Goal: Transaction & Acquisition: Purchase product/service

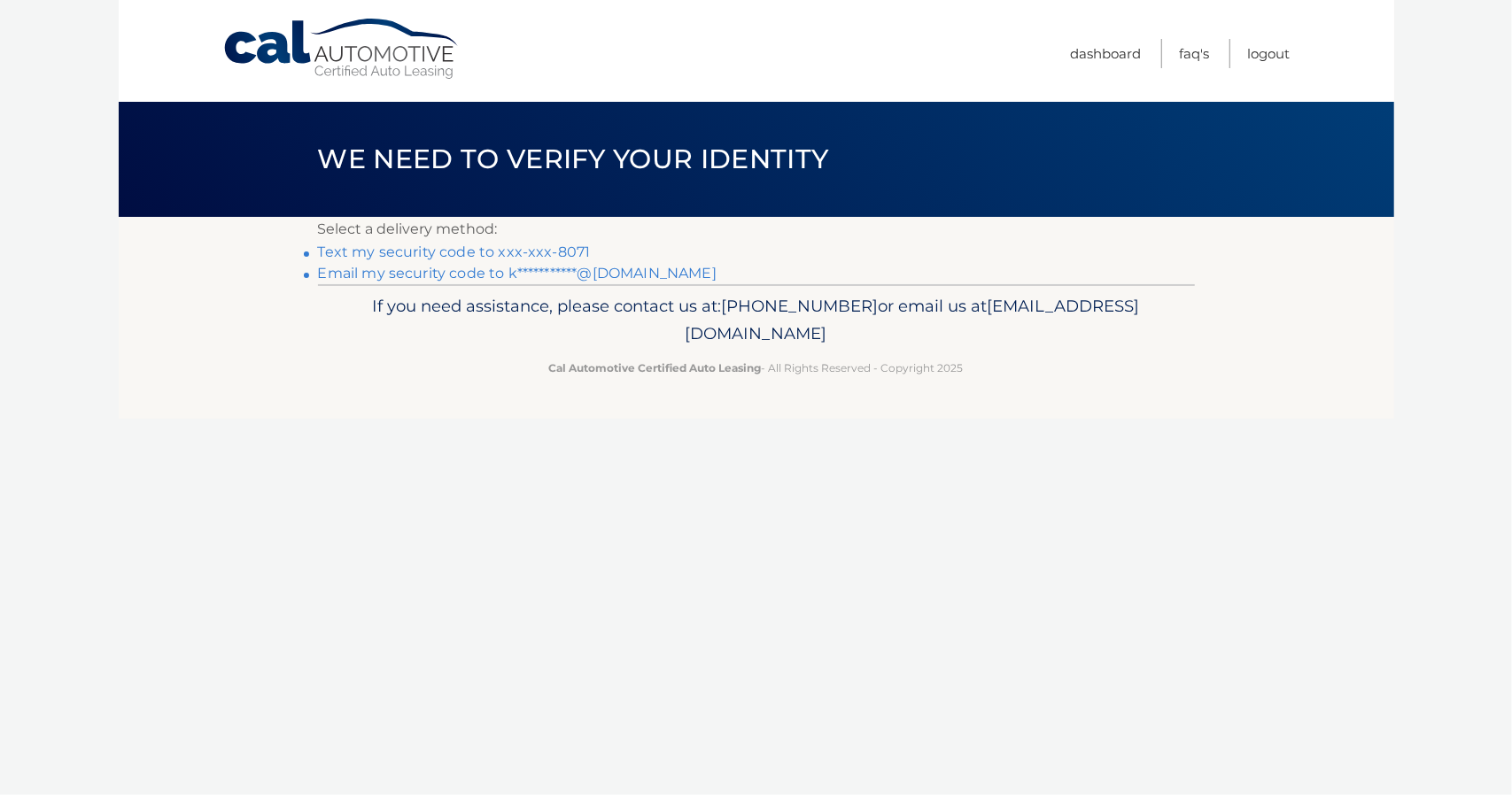
click at [441, 247] on link "Text my security code to xxx-xxx-8071" at bounding box center [454, 252] width 273 height 17
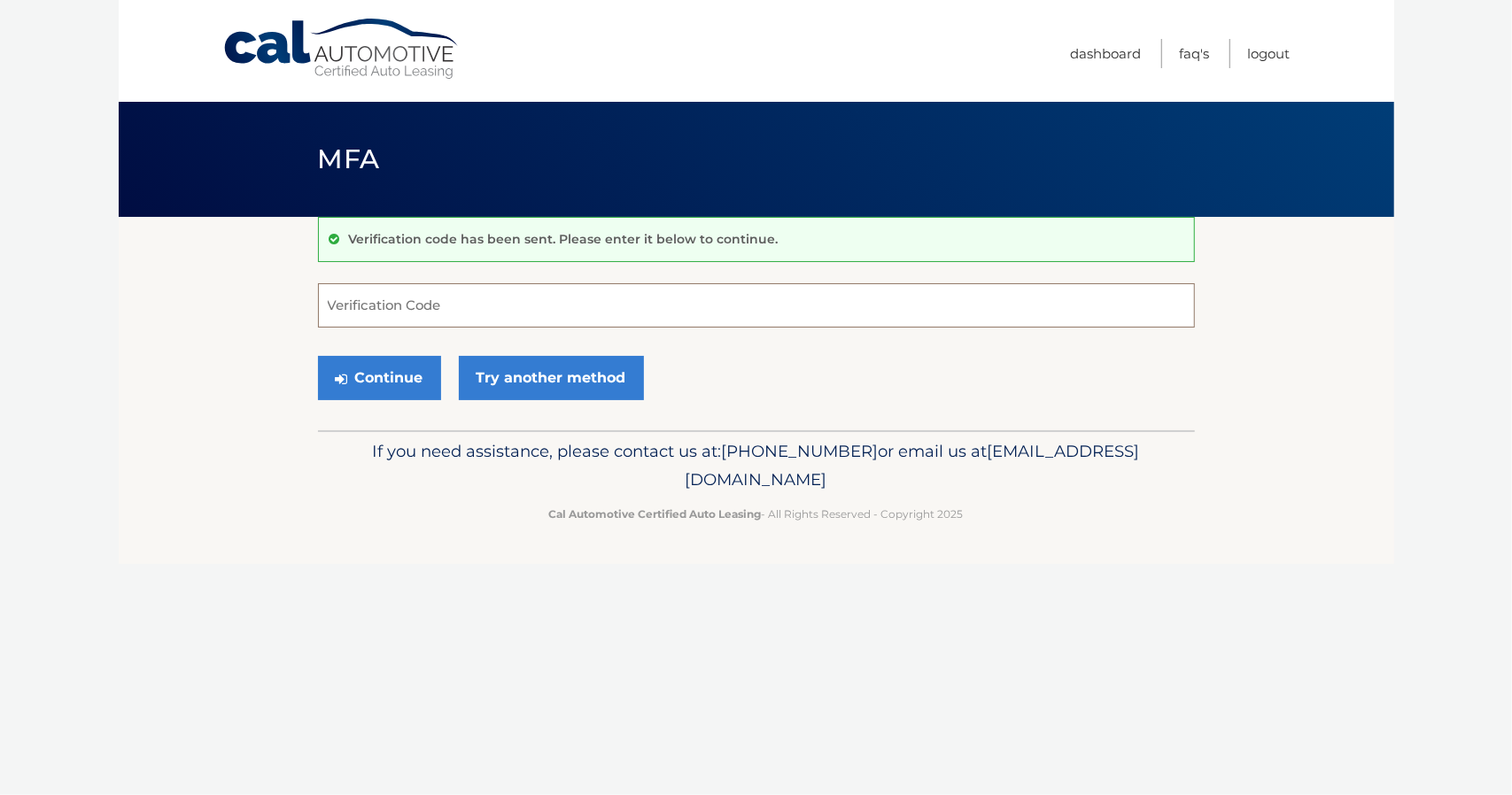
click at [487, 298] on input "Verification Code" at bounding box center [756, 306] width 876 height 45
type input "219110"
click at [398, 356] on button "Continue" at bounding box center [379, 378] width 123 height 45
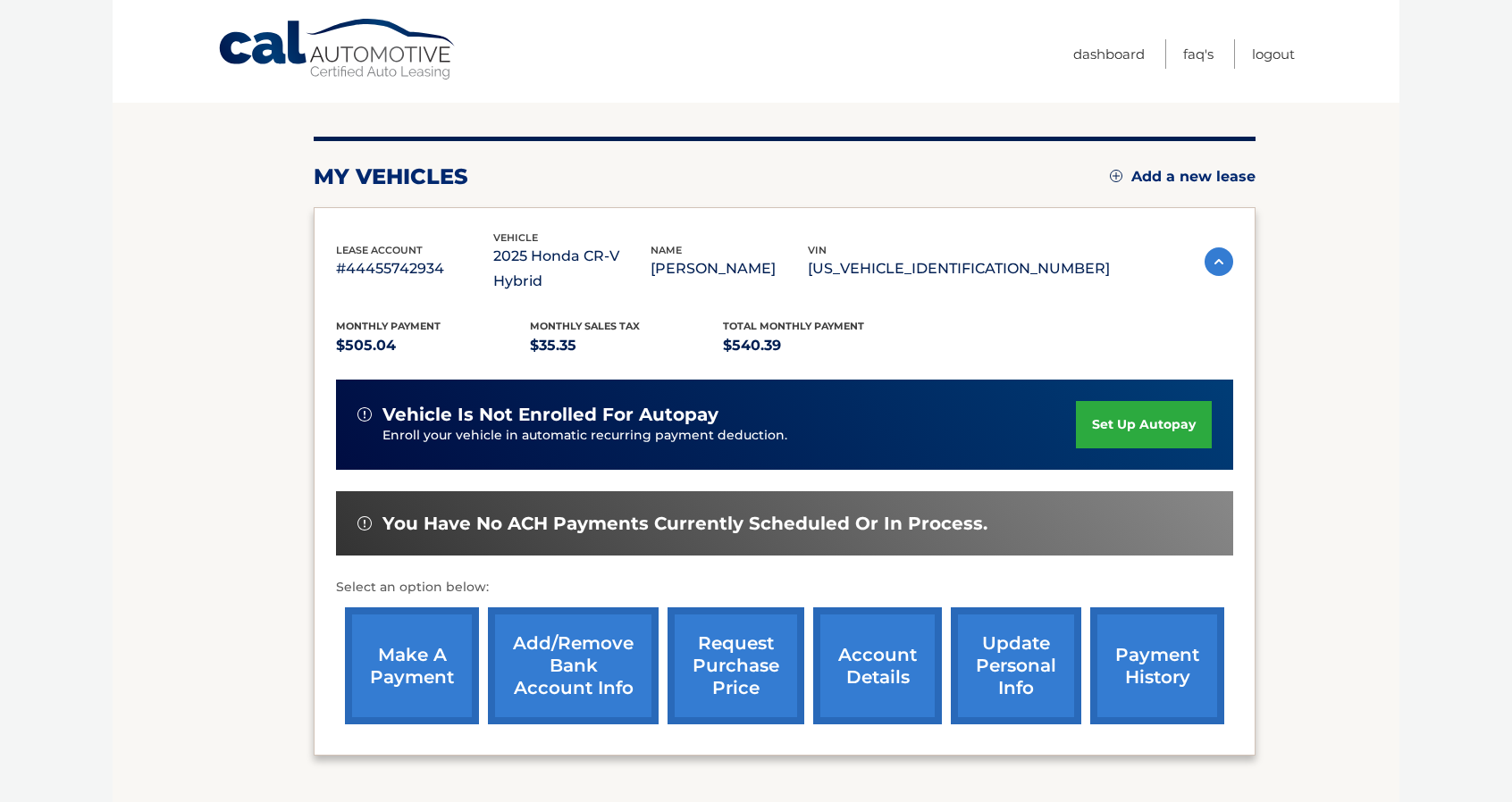
scroll to position [268, 0]
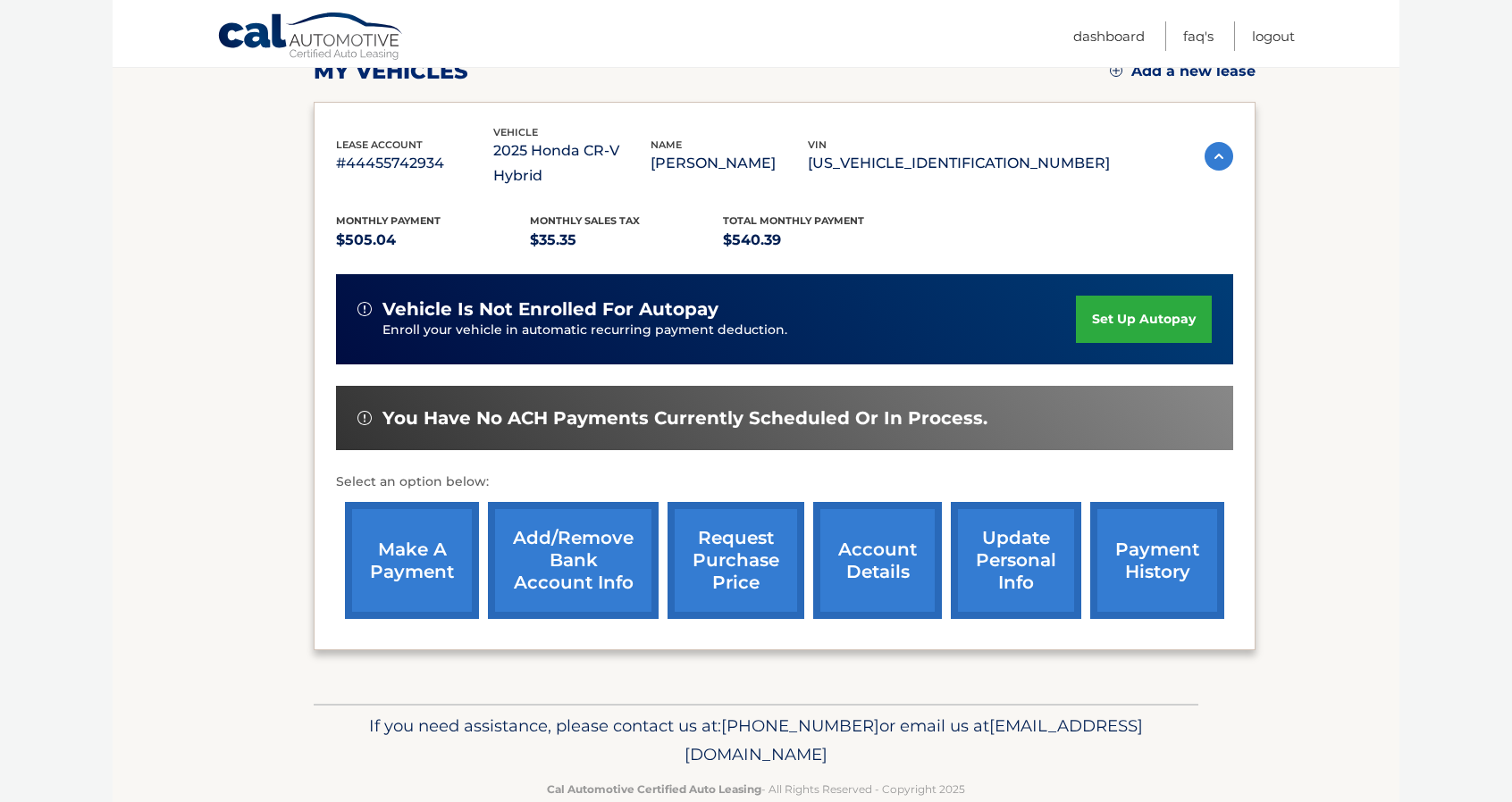
click at [439, 543] on link "make a payment" at bounding box center [412, 560] width 134 height 117
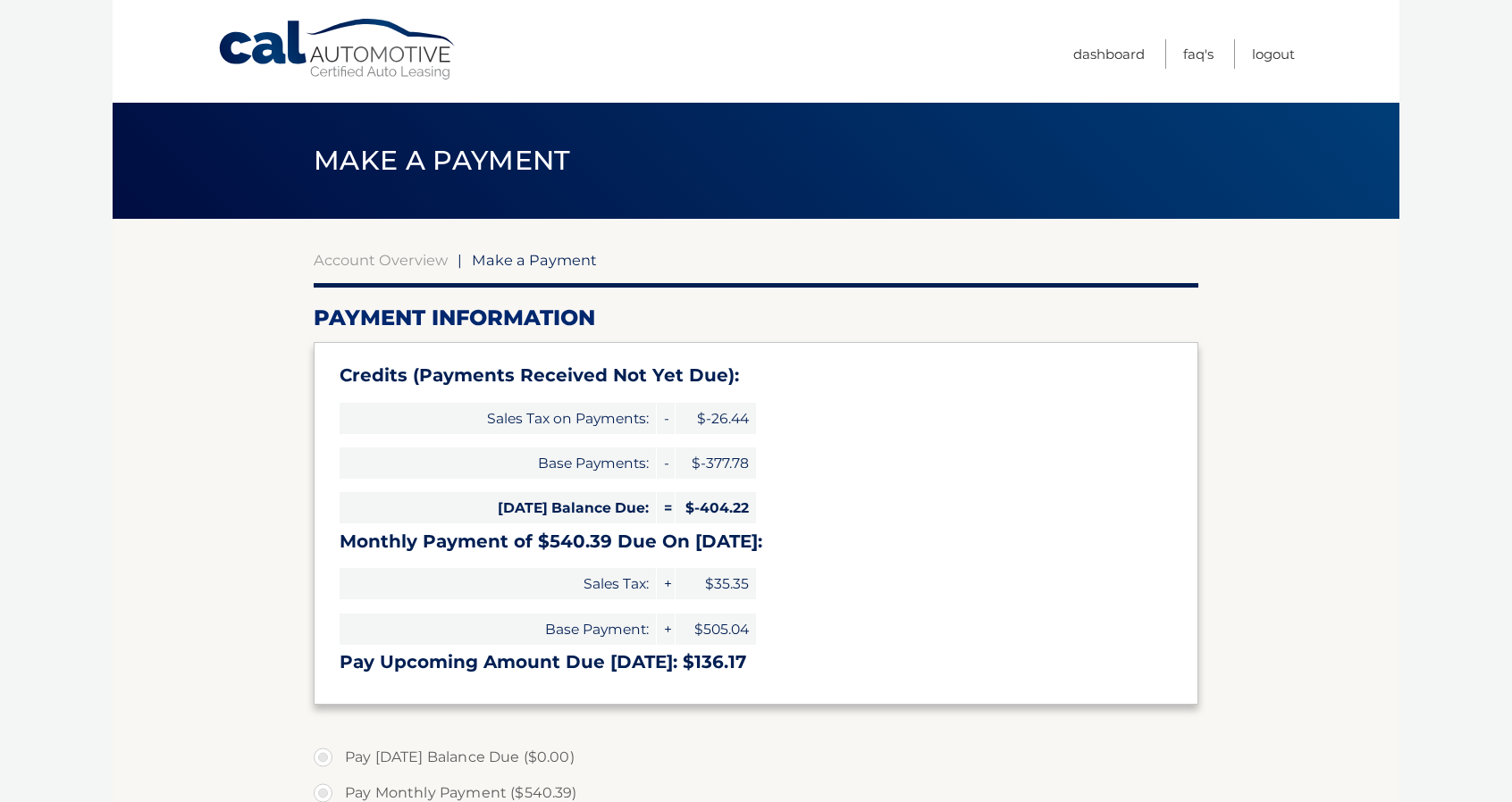
select select "MGMzNWQ1OGYtMGY5ZC00NDk0LWIxMWYtMzU5Yzg1ZTlmZjNj"
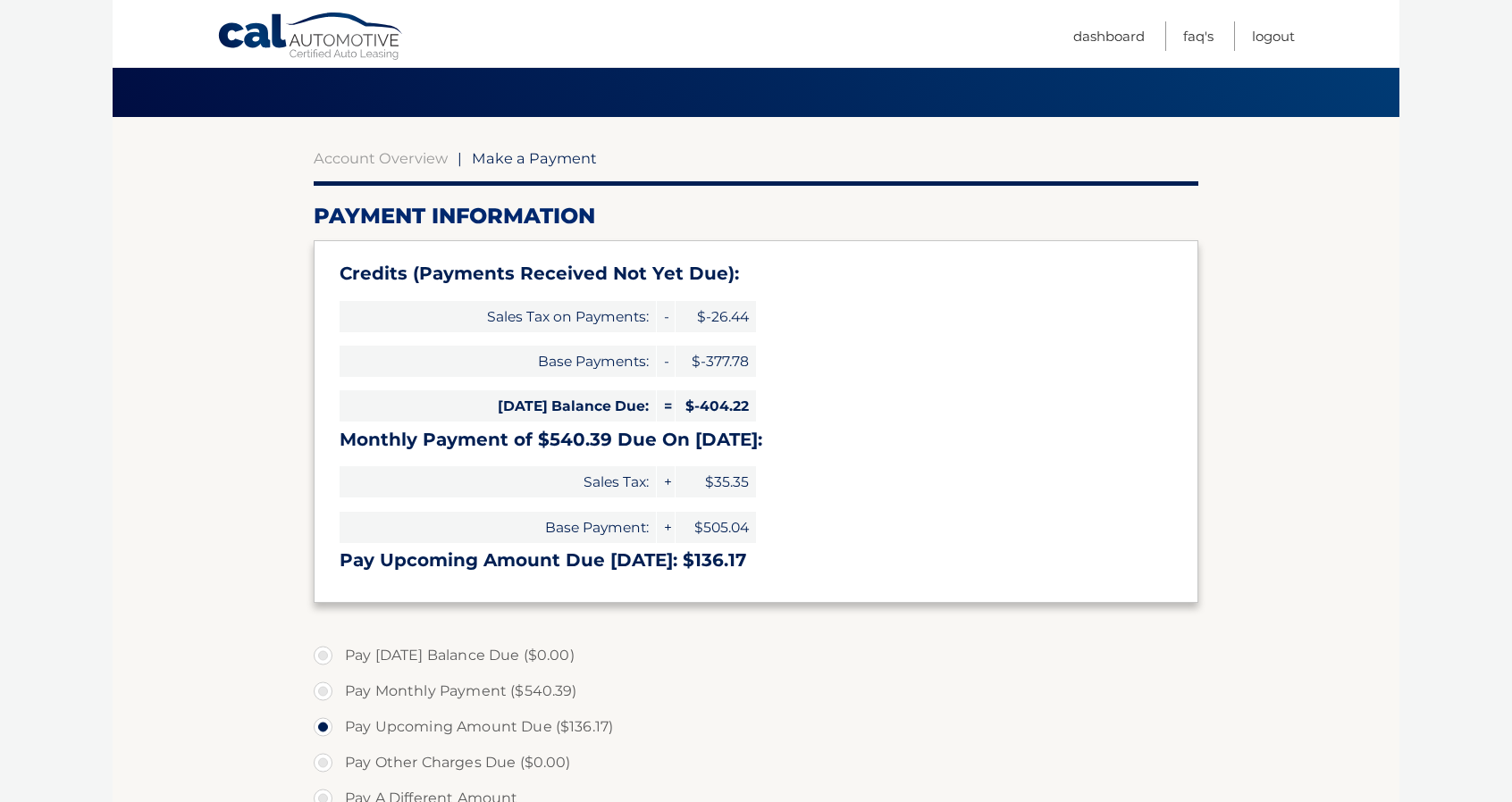
scroll to position [358, 0]
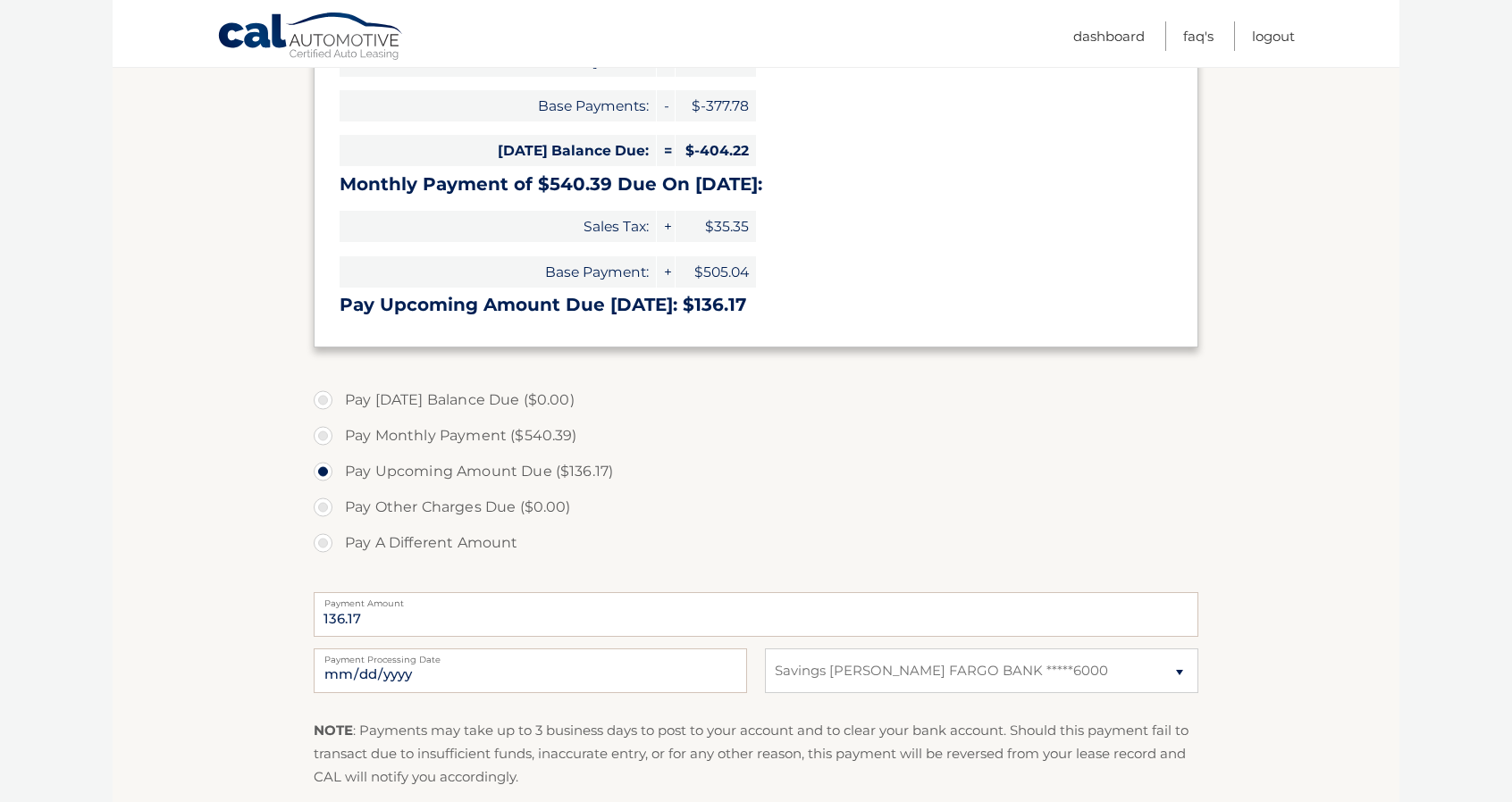
click at [328, 535] on label "Pay A Different Amount" at bounding box center [756, 543] width 884 height 35
click at [328, 535] on input "Pay A Different Amount" at bounding box center [329, 539] width 18 height 28
radio input "true"
click at [446, 616] on input "Payment Amount" at bounding box center [756, 615] width 884 height 45
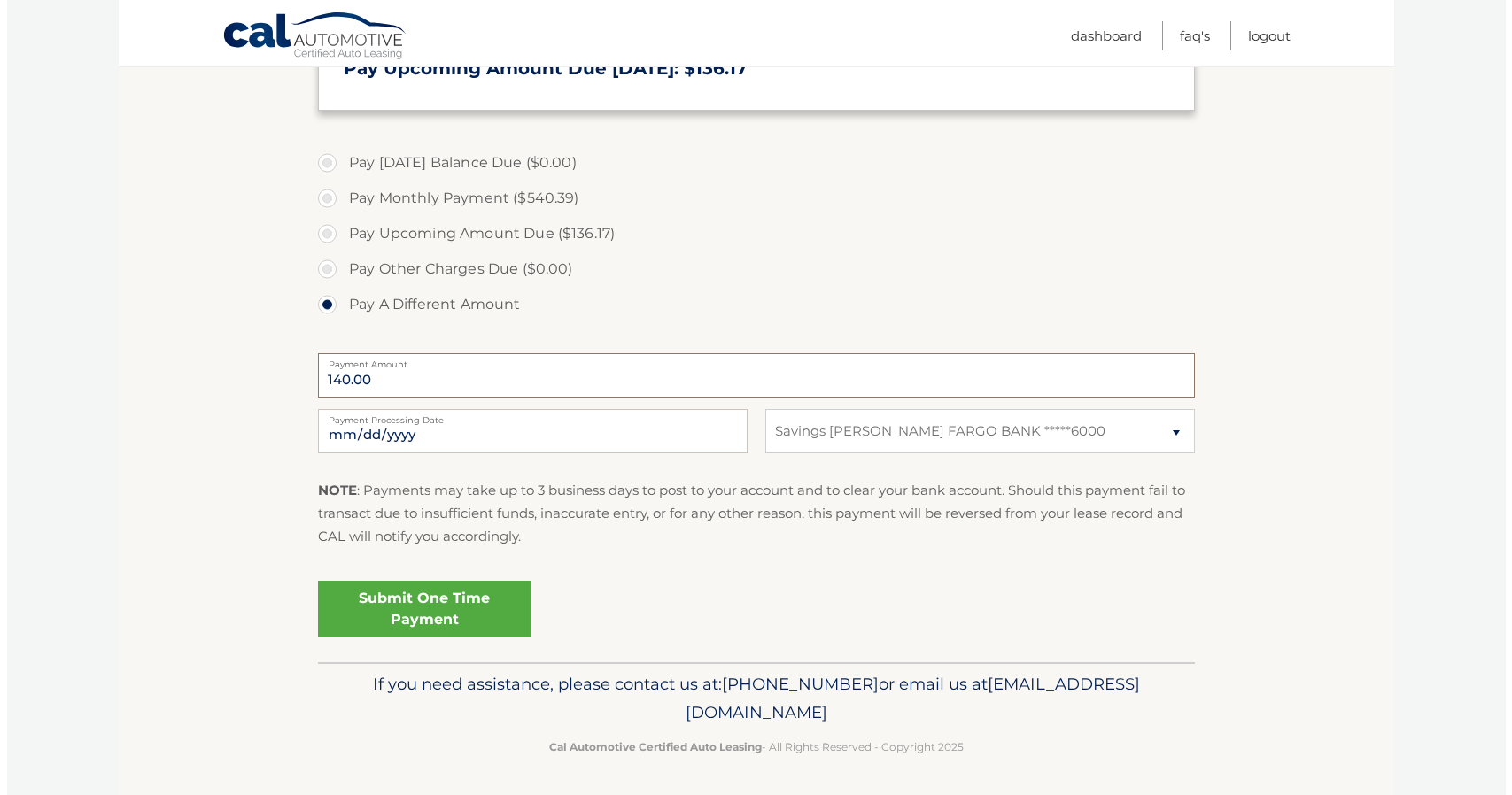
scroll to position [589, 0]
type input "140.00"
click at [415, 605] on link "Submit One Time Payment" at bounding box center [417, 608] width 213 height 56
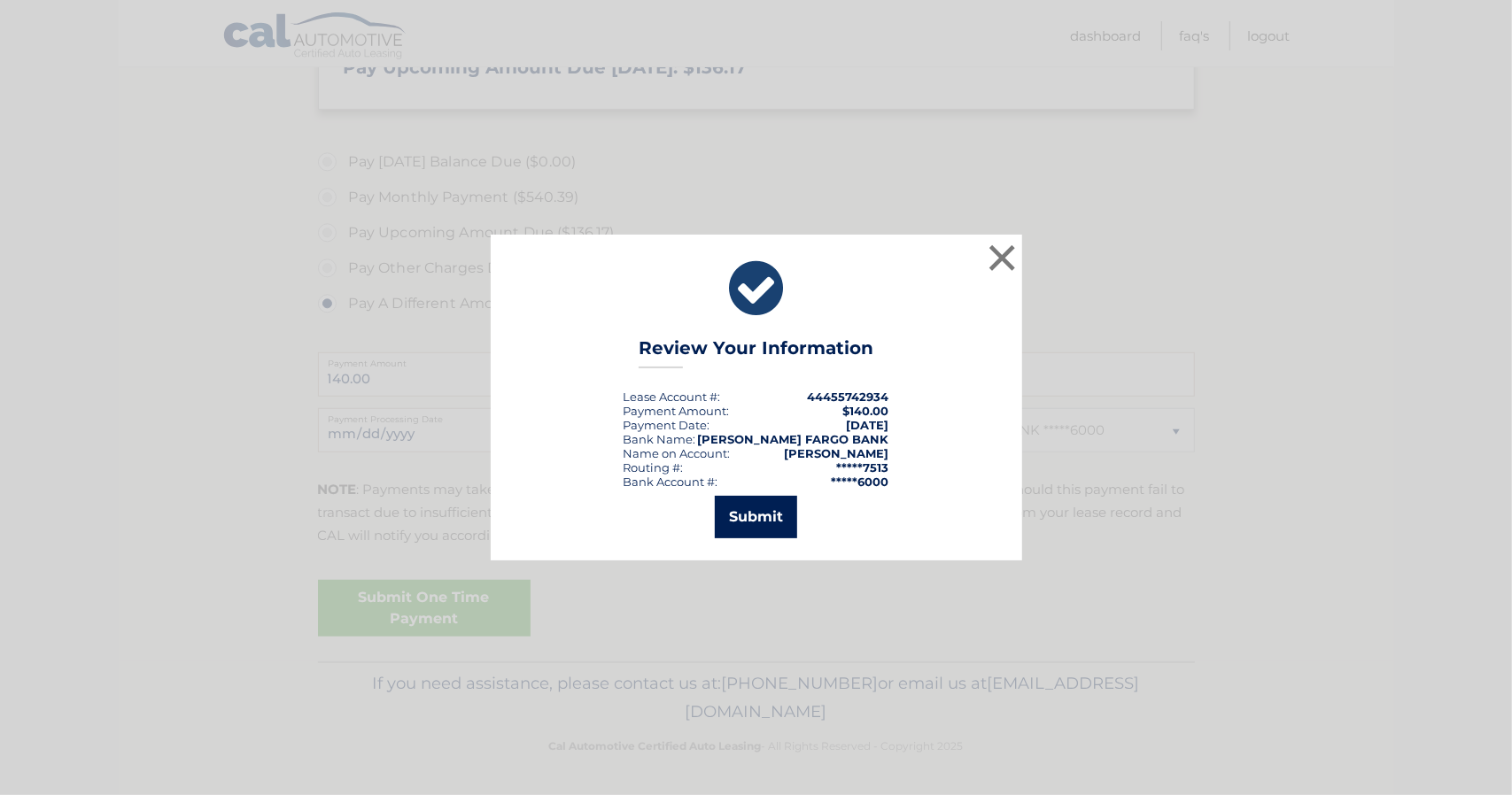
click at [745, 516] on button "Submit" at bounding box center [756, 517] width 83 height 43
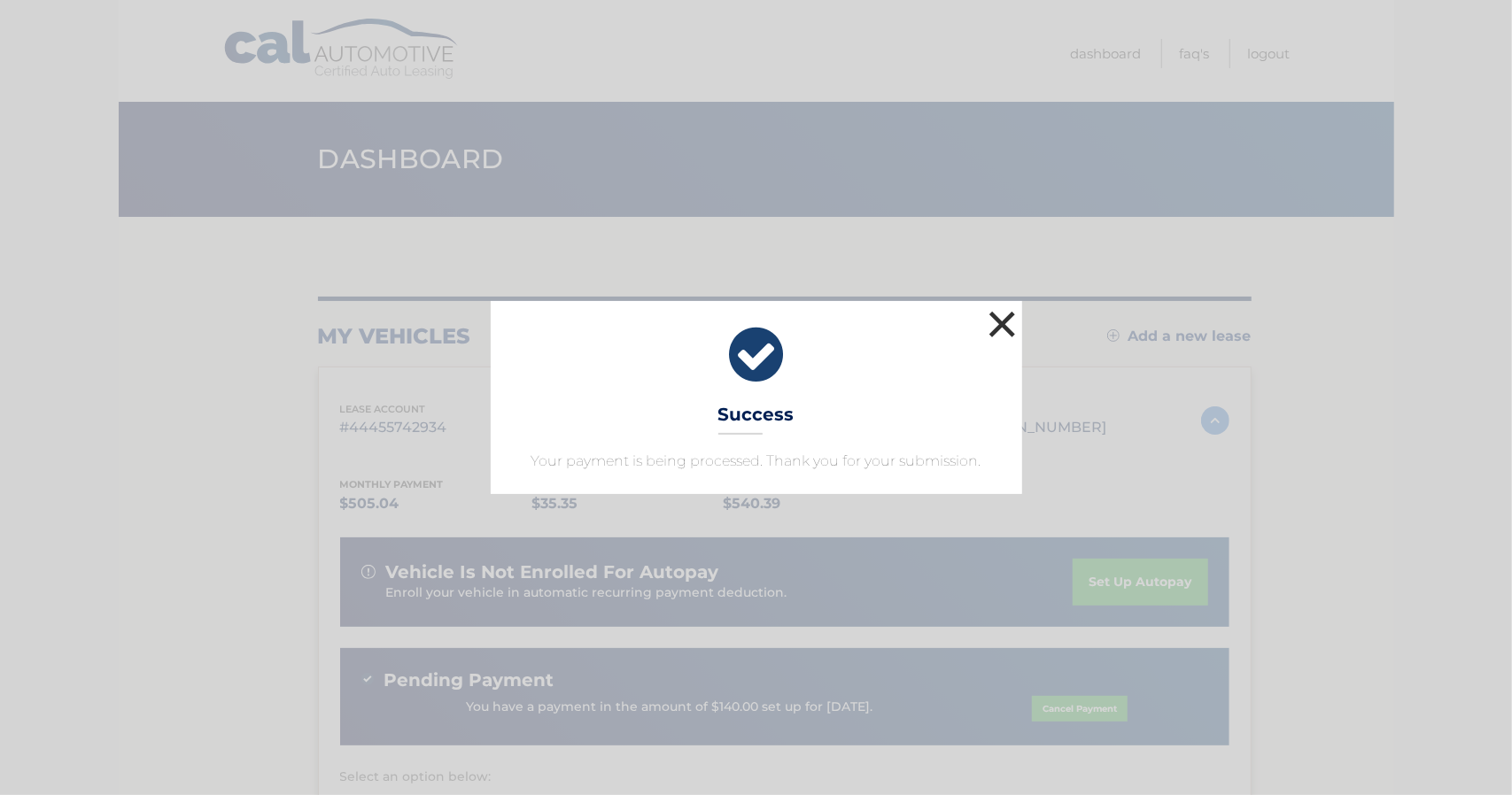
click at [999, 314] on button "×" at bounding box center [1002, 324] width 35 height 35
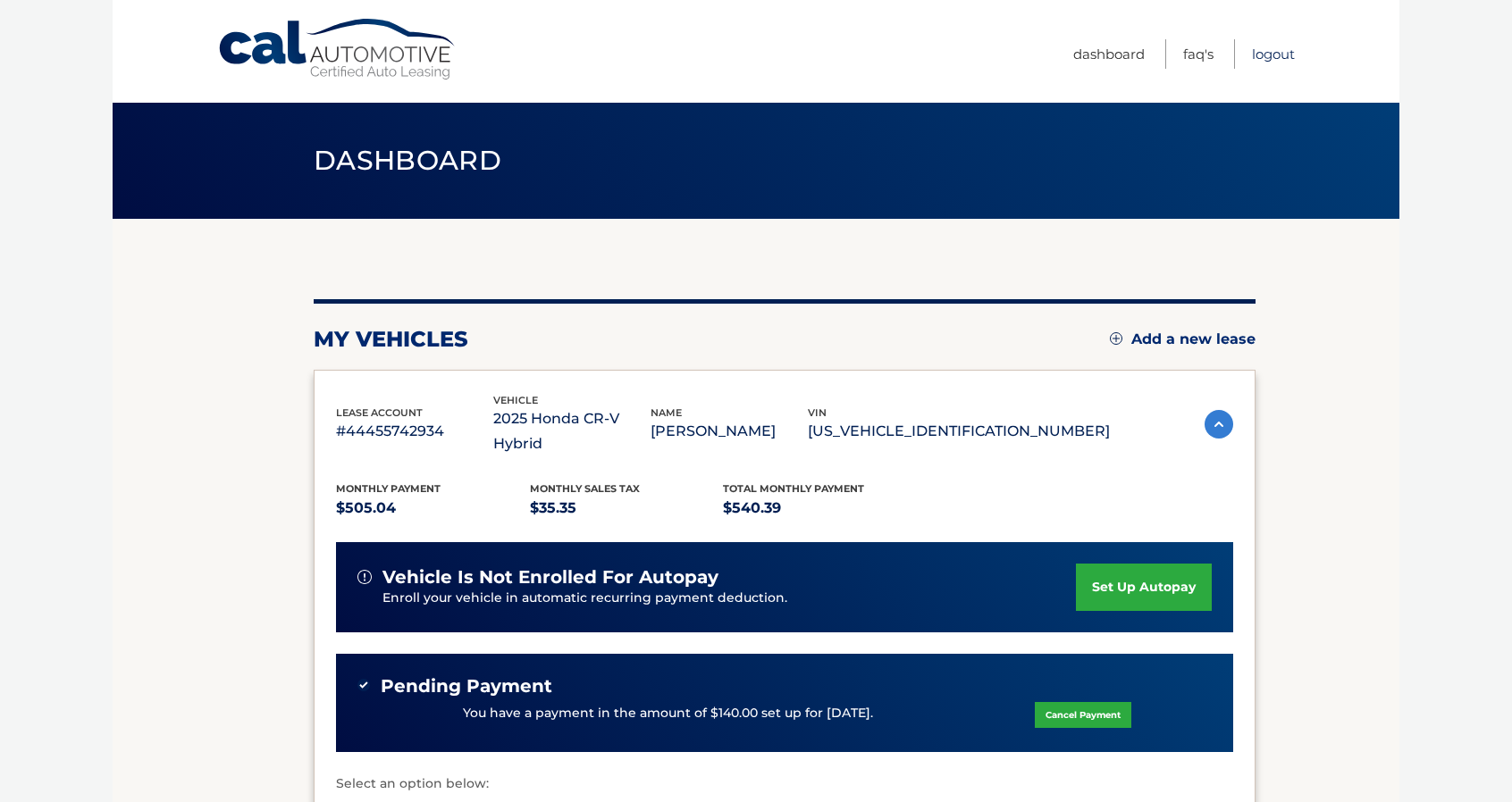
click at [1266, 62] on link "Logout" at bounding box center [1274, 54] width 43 height 29
